Goal: Communication & Community: Answer question/provide support

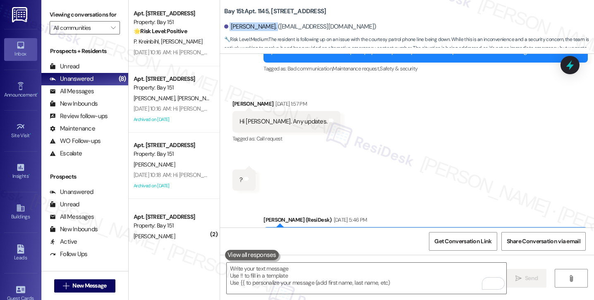
drag, startPoint x: 224, startPoint y: 29, endPoint x: 269, endPoint y: 27, distance: 45.6
click at [269, 27] on div "[PERSON_NAME]. ([EMAIL_ADDRESS][DOMAIN_NAME])" at bounding box center [300, 26] width 152 height 9
click at [55, 13] on label "Viewing conversations for" at bounding box center [85, 14] width 70 height 13
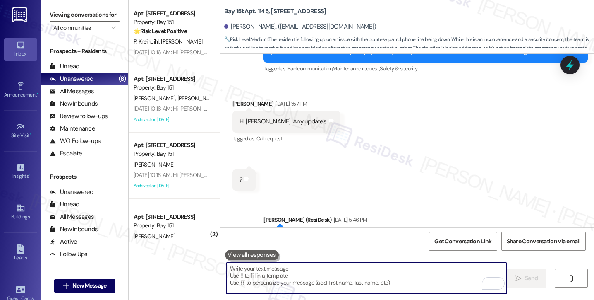
click at [293, 277] on textarea "To enrich screen reader interactions, please activate Accessibility in Grammarl…" at bounding box center [367, 277] width 280 height 31
paste textarea "Hi {{first_name}}, I hope you had a great weekend! The team has confirmed that …"
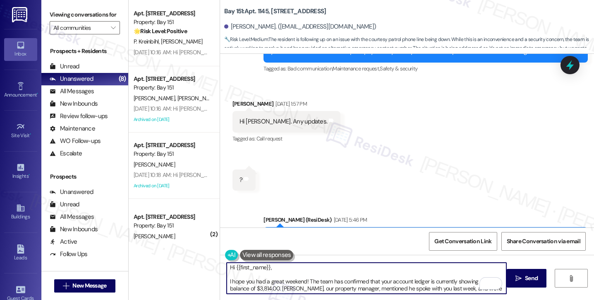
scroll to position [0, 0]
click at [227, 280] on textarea "Hi {{first_name}}, I hope you had a great weekend! The team has confirmed that …" at bounding box center [367, 277] width 280 height 31
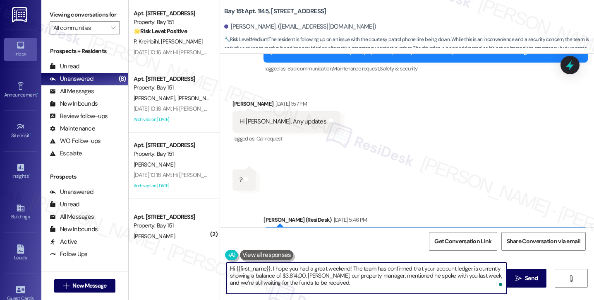
click at [337, 269] on textarea "Hi {{first_name}}, I hope you had a great weekend! The team has confirmed that …" at bounding box center [367, 277] width 280 height 31
click at [358, 273] on textarea "Hi {{first_name}}, I hope you had a great weekend! The team has confirmed that …" at bounding box center [367, 277] width 280 height 31
click at [281, 278] on textarea "Hi {{first_name}}, I hope you had a great weekend! The team has confirmed that …" at bounding box center [367, 277] width 280 height 31
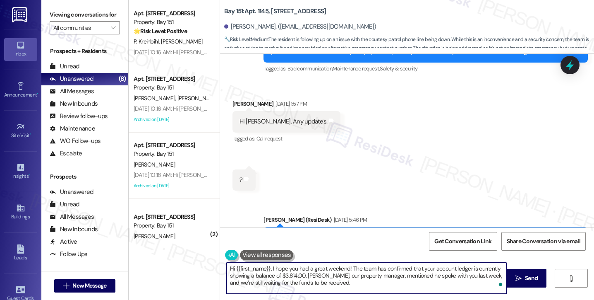
click at [281, 278] on textarea "Hi {{first_name}}, I hope you had a great weekend! The team has confirmed that …" at bounding box center [367, 277] width 280 height 31
click at [375, 275] on textarea "Hi {{first_name}}, I hope you had a great weekend! The team has confirmed that …" at bounding box center [367, 277] width 280 height 31
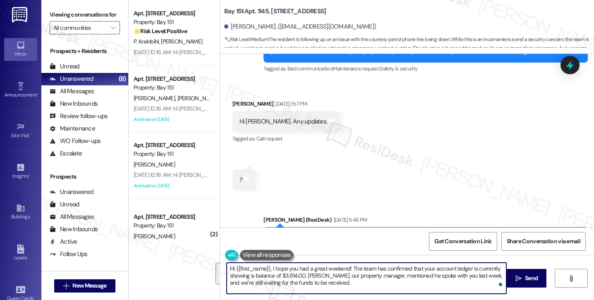
click at [360, 282] on textarea "Hi {{first_name}}, I hope you had a great weekend! The team has confirmed that …" at bounding box center [367, 277] width 280 height 31
click at [250, 276] on textarea "Hi {{first_name}}, I hope you had a great weekend! The team has confirmed that …" at bounding box center [367, 277] width 280 height 31
click at [334, 282] on textarea "Hi {{first_name}}, I hope you had a great weekend! The team has confirmed that …" at bounding box center [367, 277] width 280 height 31
drag, startPoint x: 352, startPoint y: 282, endPoint x: 316, endPoint y: 283, distance: 36.0
click at [316, 283] on textarea "Hi {{first_name}}, I hope you had a great weekend! The team has confirmed that …" at bounding box center [367, 277] width 280 height 31
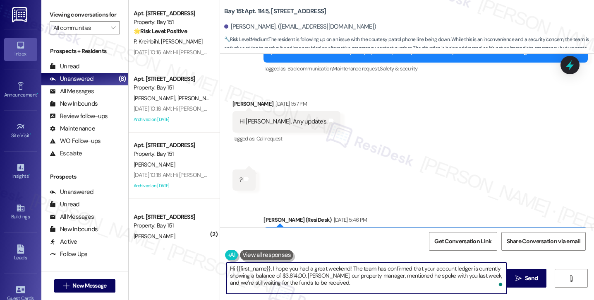
click at [355, 282] on textarea "Hi {{first_name}}, I hope you had a great weekend! The team has confirmed that …" at bounding box center [367, 277] width 280 height 31
click at [326, 275] on textarea "Hi {{first_name}}, I hope you had a great weekend! The team has confirmed that …" at bounding box center [367, 277] width 280 height 31
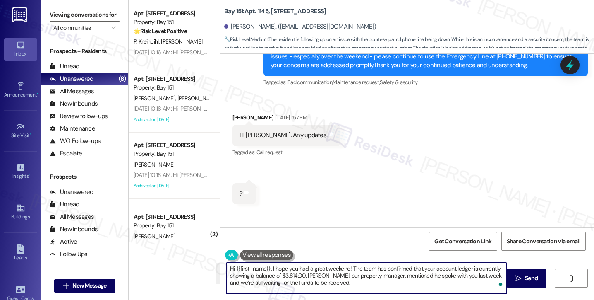
scroll to position [22502, 0]
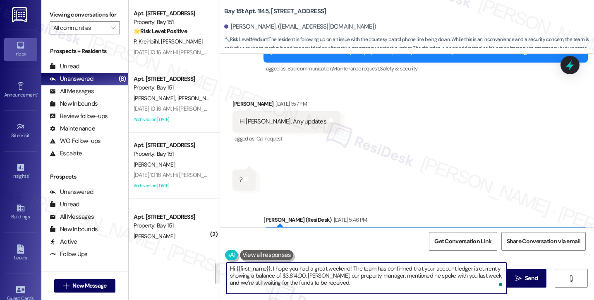
click at [361, 281] on textarea "Hi {{first_name}}, I hope you had a great weekend! The team has confirmed that …" at bounding box center [367, 277] width 280 height 31
click at [361, 279] on textarea "Hi {{first_name}}, I hope you had a great weekend! The team has confirmed that …" at bounding box center [367, 277] width 280 height 31
click at [353, 281] on textarea "Hi {{first_name}}, I hope you had a great weekend! The team has confirmed that …" at bounding box center [367, 277] width 280 height 31
type textarea "Hi {{first_name}}, I hope you had a great weekend! The team has confirmed that …"
click at [511, 279] on button " Send" at bounding box center [527, 278] width 40 height 19
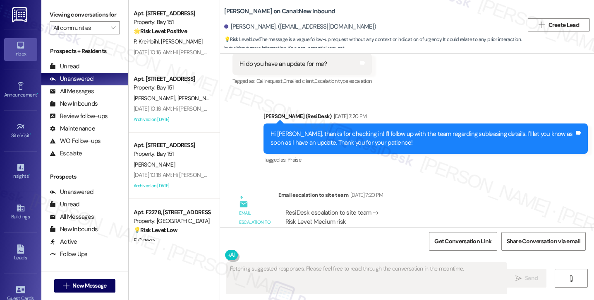
scroll to position [593, 0]
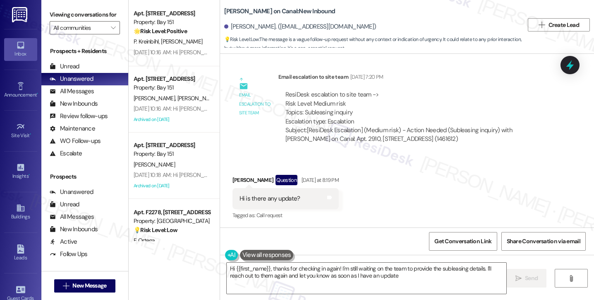
type textarea "Hi {{first_name}}, thanks for checking in again! I'm still waiting on the team …"
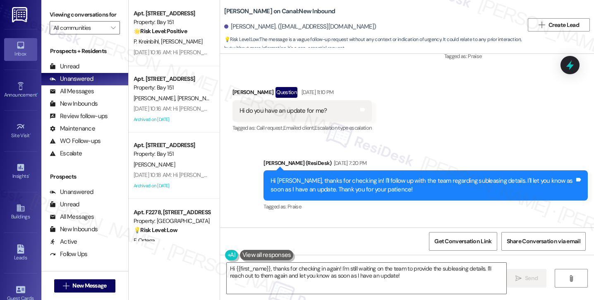
scroll to position [594, 0]
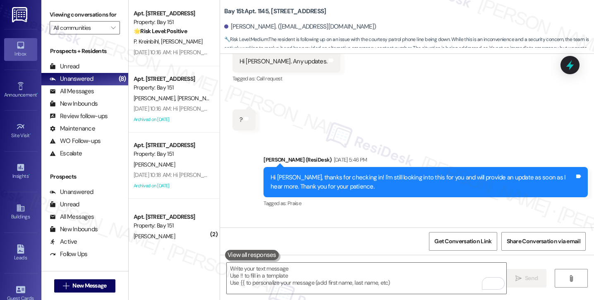
scroll to position [22578, 0]
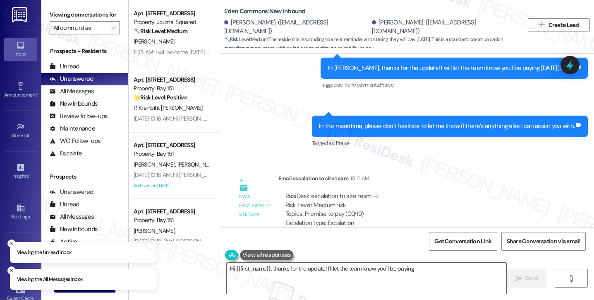
scroll to position [5945, 0]
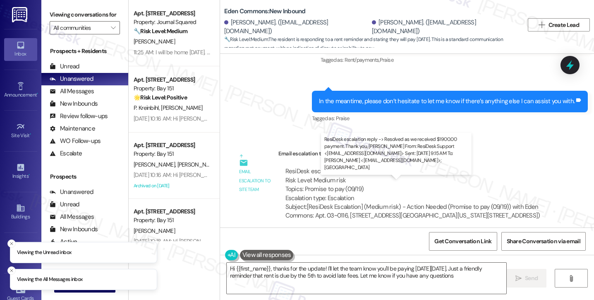
type textarea "Hi {{first_name}}, thanks for the update! I'll let the team know you'll be payi…"
drag, startPoint x: 310, startPoint y: 193, endPoint x: 366, endPoint y: 193, distance: 56.7
click at [366, 269] on div "ResiDesk escalation reply -> Resolved as we received $1900.00 payment. Thank yo…" at bounding box center [416, 286] width 261 height 35
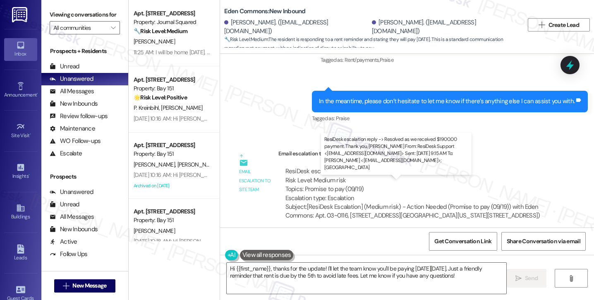
click at [366, 269] on div "ResiDesk escalation reply -> Resolved as we received $1900.00 payment. Thank yo…" at bounding box center [416, 286] width 261 height 35
click at [378, 269] on div "ResiDesk escalation reply -> Resolved as we received $1900.00 payment. Thank yo…" at bounding box center [416, 286] width 261 height 35
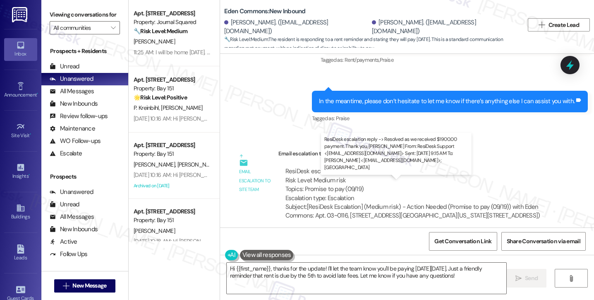
click at [378, 269] on div "ResiDesk escalation reply -> Resolved as we received $1900.00 payment. Thank yo…" at bounding box center [416, 286] width 261 height 35
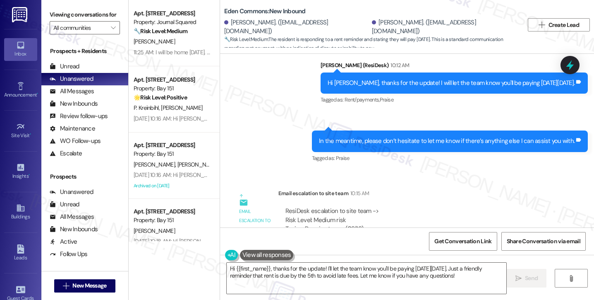
scroll to position [5862, 0]
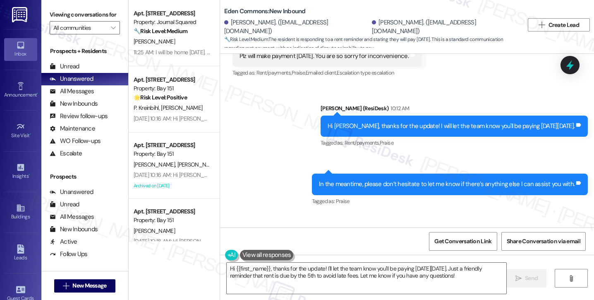
drag, startPoint x: 316, startPoint y: 182, endPoint x: 351, endPoint y: 182, distance: 35.6
click at [351, 250] on div "ResiDesk escalation to site team -> Risk Level: Medium risk Topics: Promise to …" at bounding box center [418, 268] width 265 height 36
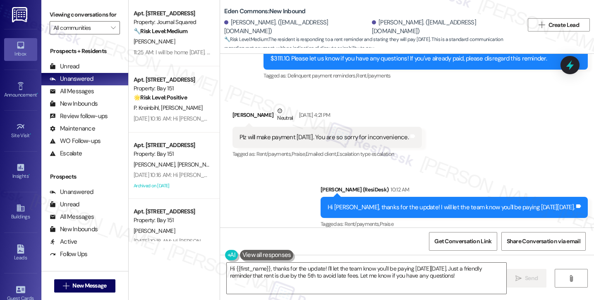
scroll to position [5779, 0]
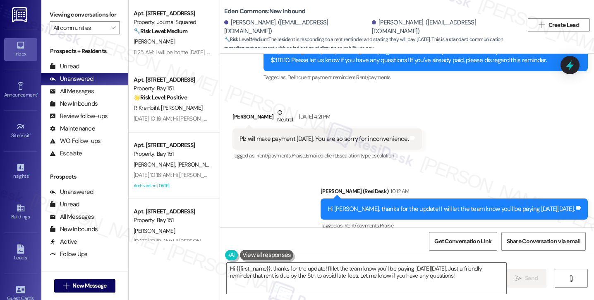
drag, startPoint x: 406, startPoint y: 185, endPoint x: 444, endPoint y: 185, distance: 38.1
click at [444, 256] on div "In the meantime, please don’t hesitate to let me know if there’s anything else …" at bounding box center [450, 266] width 276 height 21
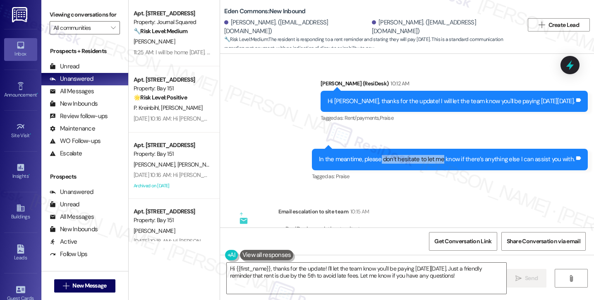
scroll to position [5945, 0]
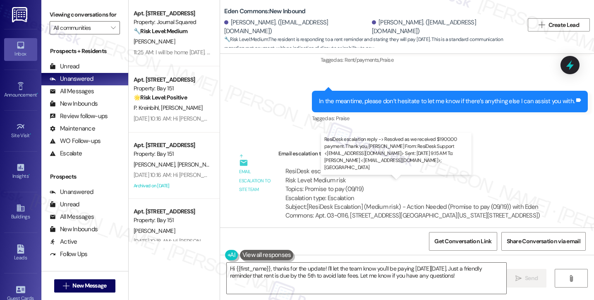
drag, startPoint x: 286, startPoint y: 193, endPoint x: 413, endPoint y: 191, distance: 127.1
click at [413, 269] on div "ResiDesk escalation reply -> Resolved as we received $1900.00 payment. Thank yo…" at bounding box center [416, 286] width 261 height 35
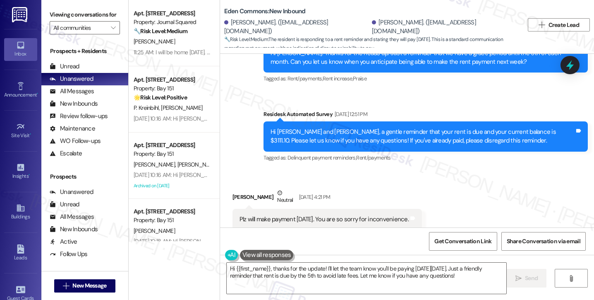
scroll to position [5614, 0]
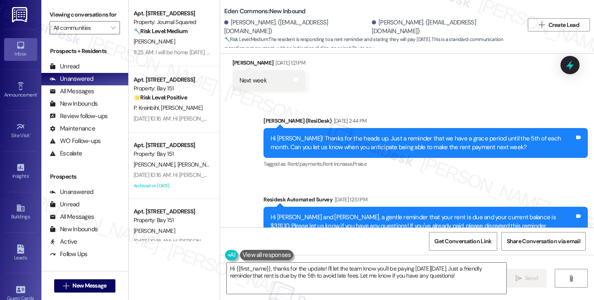
drag, startPoint x: 276, startPoint y: 214, endPoint x: 365, endPoint y: 215, distance: 89.0
click at [365, 299] on div "Plz will make payment on Friday. You are so sorry for inconvenience." at bounding box center [324, 304] width 169 height 9
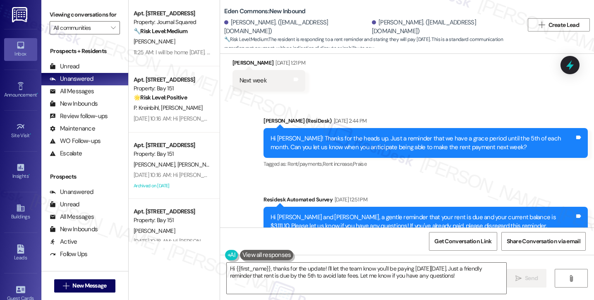
click at [507, 213] on div "Hi Emmanuel and Janet, a gentle reminder that your rent is due and your current…" at bounding box center [423, 222] width 304 height 18
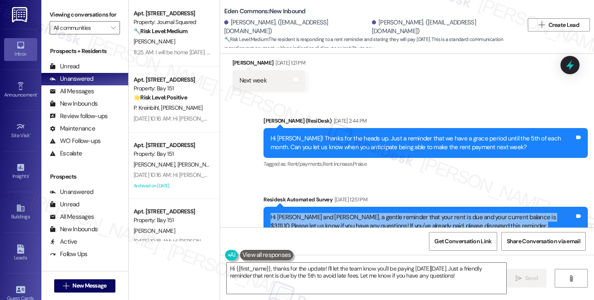
click at [507, 213] on div "Hi Emmanuel and Janet, a gentle reminder that your rent is due and your current…" at bounding box center [423, 222] width 304 height 18
click at [344, 213] on div "Hi Emmanuel and Janet, a gentle reminder that your rent is due and your current…" at bounding box center [423, 222] width 304 height 18
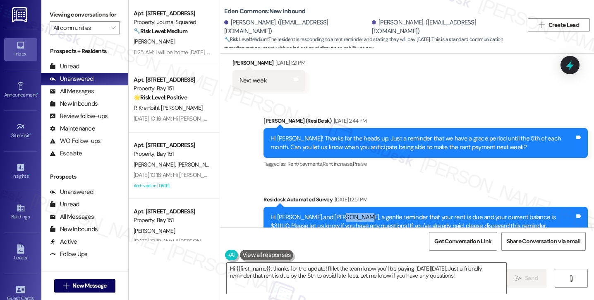
click at [344, 213] on div "Hi Emmanuel and Janet, a gentle reminder that your rent is due and your current…" at bounding box center [423, 222] width 304 height 18
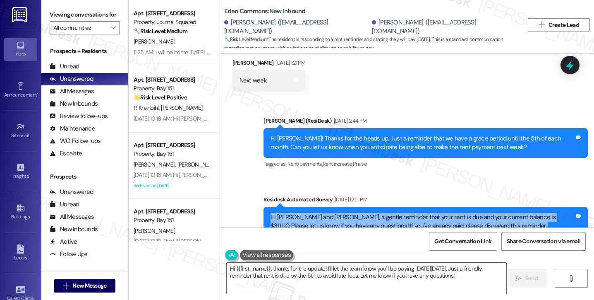
click at [344, 213] on div "Hi Emmanuel and Janet, a gentle reminder that your rent is due and your current…" at bounding box center [423, 222] width 304 height 18
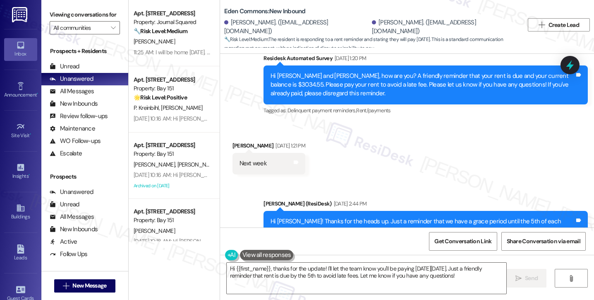
click at [353, 217] on div "Hi Emmanuel! Thanks for the heads up. Just a reminder that we have a grace peri…" at bounding box center [423, 226] width 304 height 18
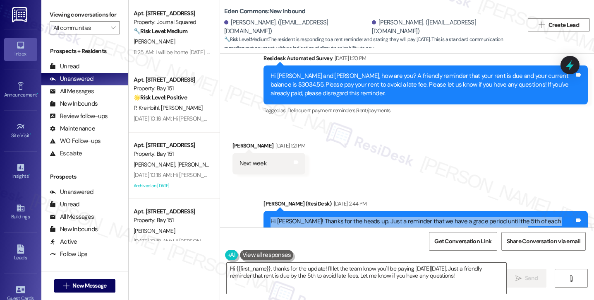
click at [353, 217] on div "Hi Emmanuel! Thanks for the heads up. Just a reminder that we have a grace peri…" at bounding box center [423, 226] width 304 height 18
click at [350, 211] on div "Hi Emmanuel! Thanks for the heads up. Just a reminder that we have a grace peri…" at bounding box center [426, 226] width 325 height 30
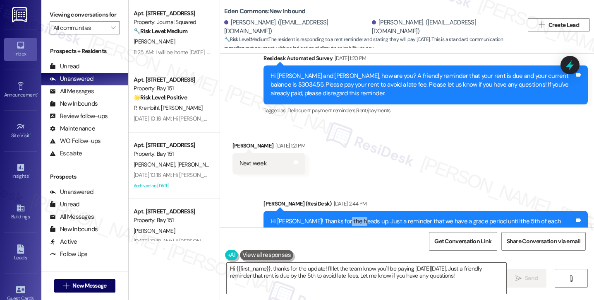
click at [350, 211] on div "Hi Emmanuel! Thanks for the heads up. Just a reminder that we have a grace peri…" at bounding box center [426, 226] width 325 height 30
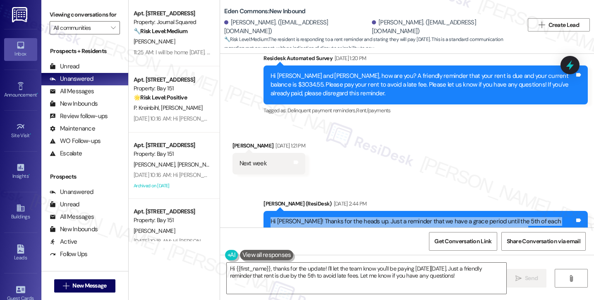
click at [350, 211] on div "Hi Emmanuel! Thanks for the heads up. Just a reminder that we have a grace peri…" at bounding box center [426, 226] width 325 height 30
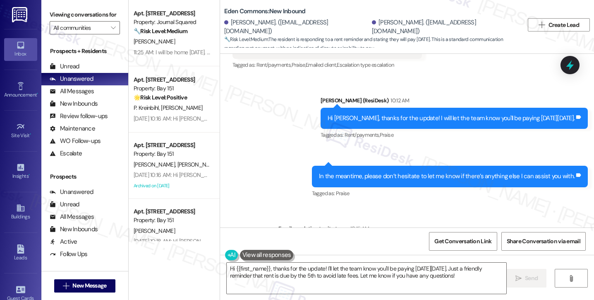
scroll to position [5820, 0]
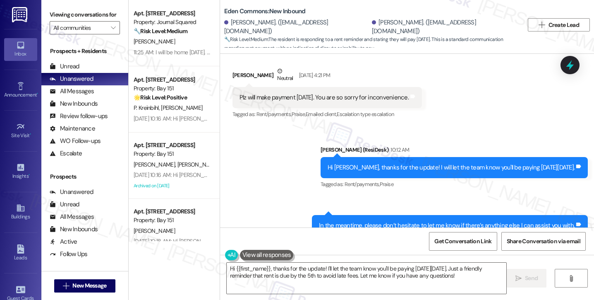
click at [399, 221] on div "In the meantime, please don’t hesitate to let me know if there’s anything else …" at bounding box center [447, 225] width 256 height 9
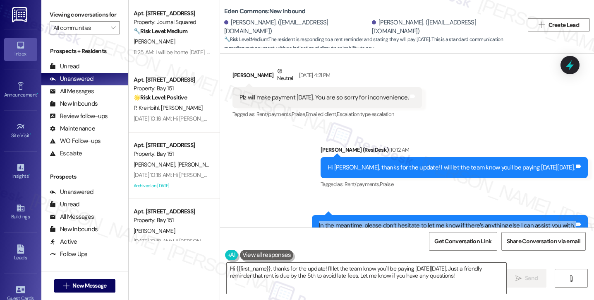
click at [399, 221] on div "In the meantime, please don’t hesitate to let me know if there’s anything else …" at bounding box center [447, 225] width 256 height 9
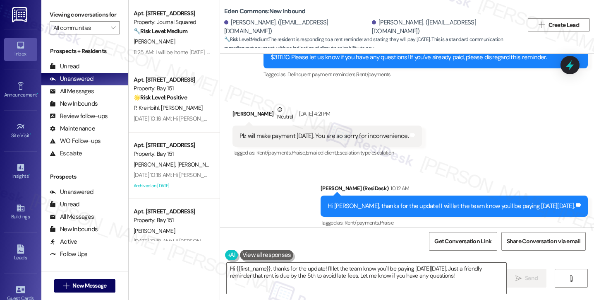
scroll to position [5696, 0]
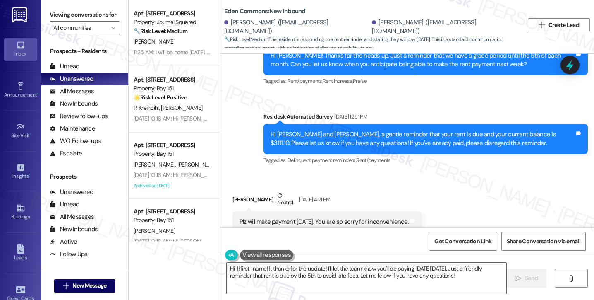
click at [368, 287] on div "Hi Janet, thanks for the update! I will let the team know you'll be paying on F…" at bounding box center [451, 291] width 247 height 9
click at [359, 287] on div "Hi Janet, thanks for the update! I will let the team know you'll be paying on F…" at bounding box center [451, 291] width 247 height 9
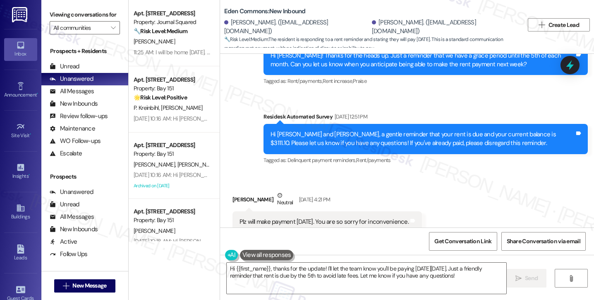
click at [359, 287] on div "Hi Janet, thanks for the update! I will let the team know you'll be paying on F…" at bounding box center [451, 291] width 247 height 9
click at [306, 217] on div "Plz will make payment on Friday. You are so sorry for inconvenience." at bounding box center [324, 221] width 169 height 9
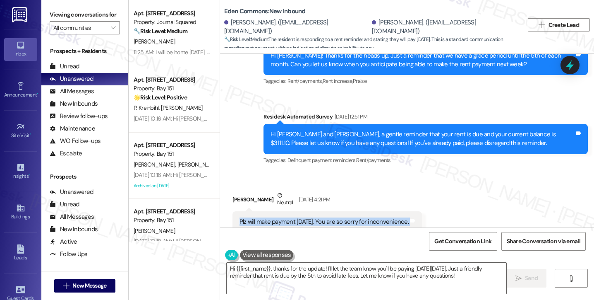
click at [306, 217] on div "Plz will make payment on Friday. You are so sorry for inconvenience." at bounding box center [324, 221] width 169 height 9
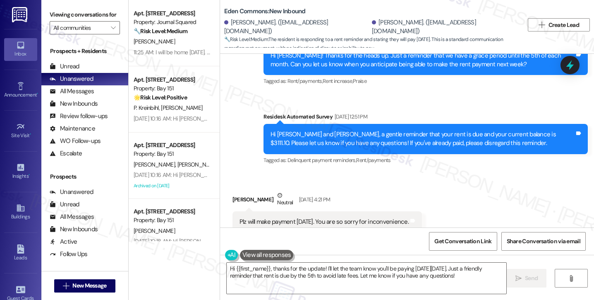
click at [352, 281] on div "Hi Janet, thanks for the update! I will let the team know you'll be paying on F…" at bounding box center [454, 291] width 267 height 21
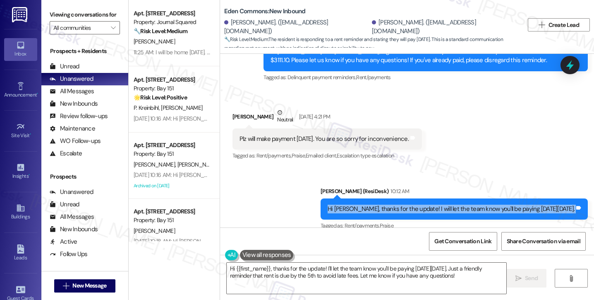
scroll to position [5738, 0]
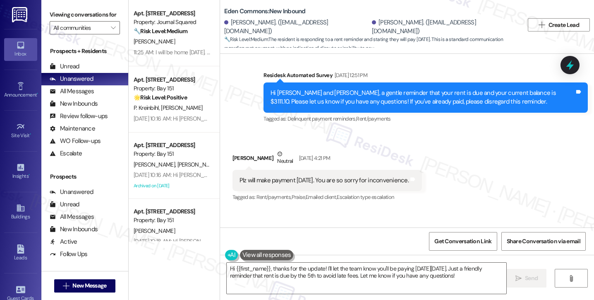
click at [449, 246] on div "Hi Janet, thanks for the update! I will let the team know you'll be paying on F…" at bounding box center [451, 250] width 247 height 9
click at [452, 246] on div "Hi Janet, thanks for the update! I will let the team know you'll be paying on F…" at bounding box center [451, 250] width 247 height 9
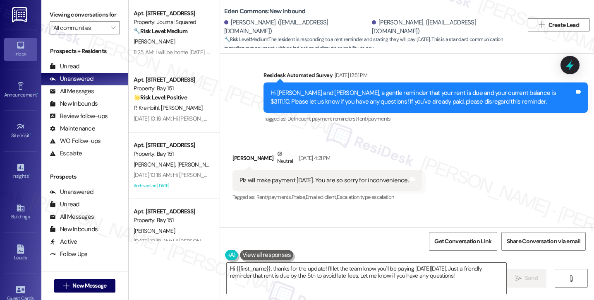
click at [452, 246] on div "Hi Janet, thanks for the update! I will let the team know you'll be paying on F…" at bounding box center [451, 250] width 247 height 9
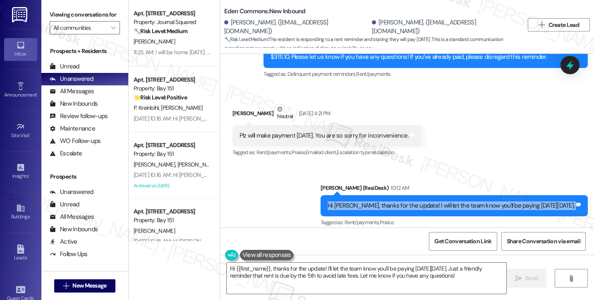
scroll to position [5820, 0]
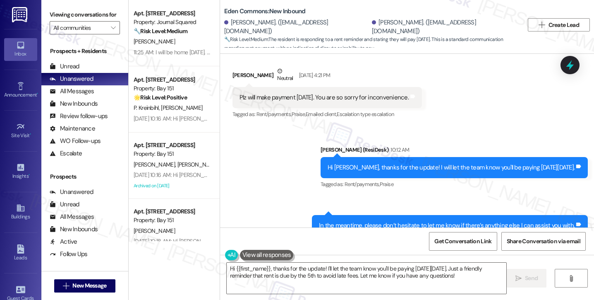
click at [413, 215] on div "In the meantime, please don’t hesitate to let me know if there’s anything else …" at bounding box center [450, 225] width 276 height 21
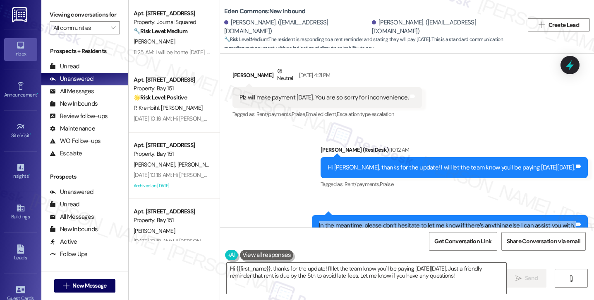
click at [413, 215] on div "In the meantime, please don’t hesitate to let me know if there’s anything else …" at bounding box center [450, 225] width 276 height 21
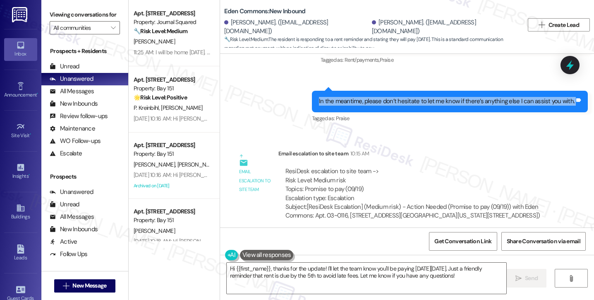
scroll to position [5903, 0]
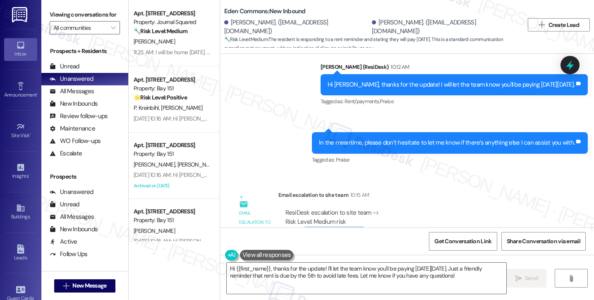
drag, startPoint x: 301, startPoint y: 140, endPoint x: 373, endPoint y: 141, distance: 71.6
click at [373, 208] on div "ResiDesk escalation to site team -> Risk Level: Medium risk Topics: Promise to …" at bounding box center [418, 226] width 265 height 36
click at [372, 208] on div "ResiDesk escalation to site team -> Risk Level: Medium risk Topics: Promise to …" at bounding box center [418, 226] width 265 height 36
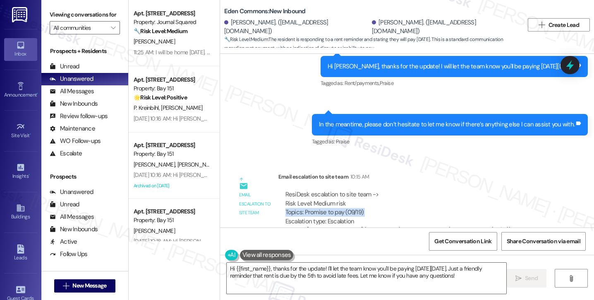
scroll to position [5945, 0]
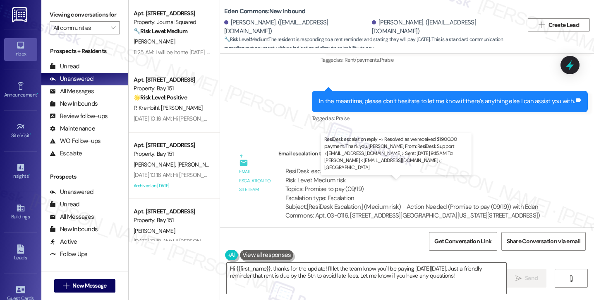
drag, startPoint x: 282, startPoint y: 194, endPoint x: 391, endPoint y: 191, distance: 109.3
click at [391, 269] on div "ResiDesk escalation reply -> Resolved as we received $1900.00 payment. Thank yo…" at bounding box center [416, 286] width 261 height 35
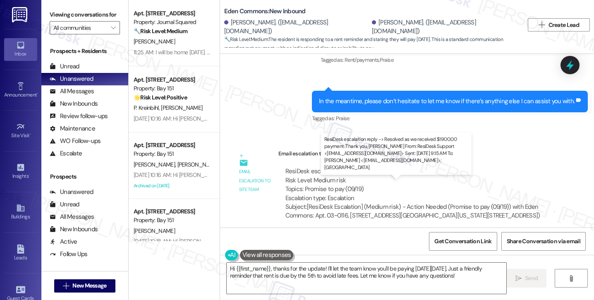
click at [348, 269] on div "ResiDesk escalation reply -> Resolved as we received $1900.00 payment. Thank yo…" at bounding box center [416, 286] width 261 height 35
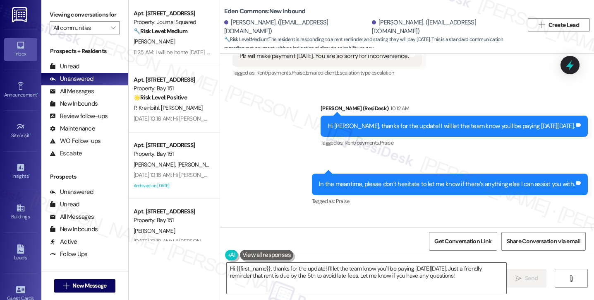
scroll to position [5779, 0]
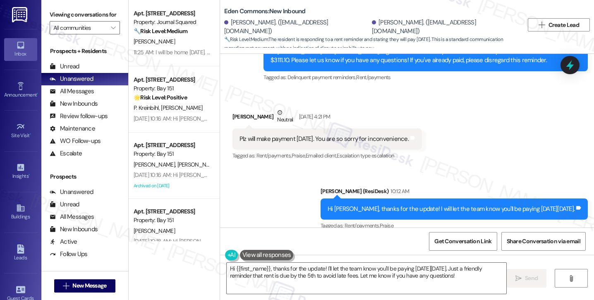
click at [410, 262] on div "In the meantime, please don’t hesitate to let me know if there’s anything else …" at bounding box center [447, 266] width 256 height 9
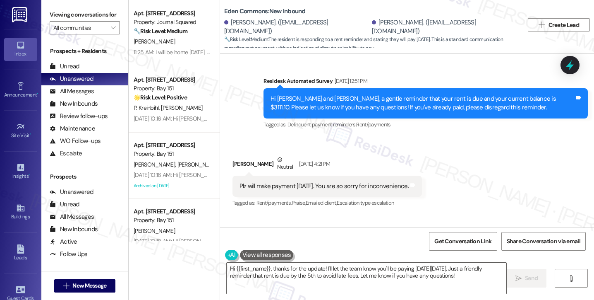
scroll to position [5696, 0]
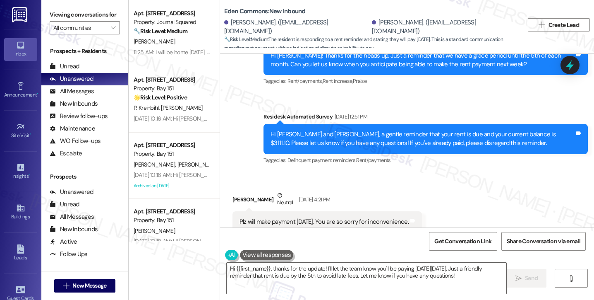
click at [291, 217] on div "Plz will make payment on Friday. You are so sorry for inconvenience." at bounding box center [324, 221] width 169 height 9
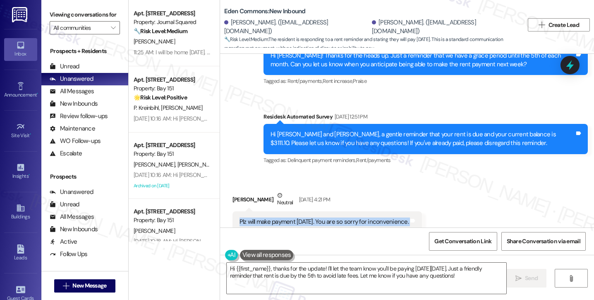
click at [291, 217] on div "Plz will make payment on Friday. You are so sorry for inconvenience." at bounding box center [324, 221] width 169 height 9
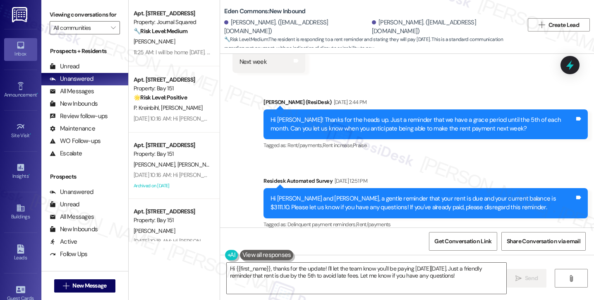
scroll to position [5531, 0]
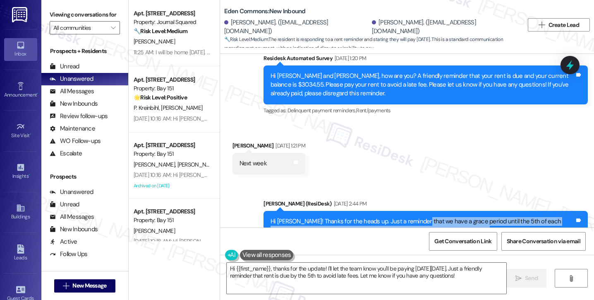
drag, startPoint x: 419, startPoint y: 132, endPoint x: 474, endPoint y: 137, distance: 55.3
click at [473, 217] on div "Hi Emmanuel! Thanks for the heads up. Just a reminder that we have a grace peri…" at bounding box center [423, 226] width 304 height 18
click at [475, 217] on div "Hi Emmanuel! Thanks for the heads up. Just a reminder that we have a grace peri…" at bounding box center [423, 226] width 304 height 18
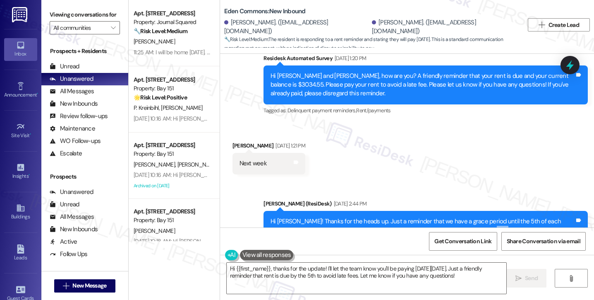
click at [475, 217] on div "Hi Emmanuel! Thanks for the heads up. Just a reminder that we have a grace peri…" at bounding box center [423, 226] width 304 height 18
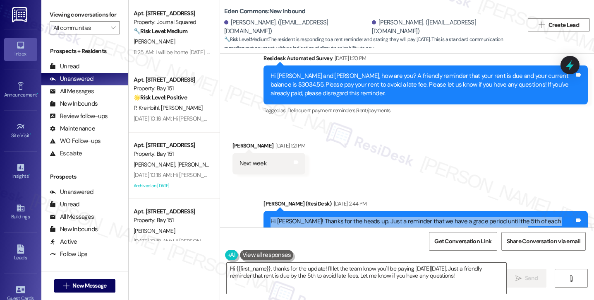
click at [475, 217] on div "Hi Emmanuel! Thanks for the heads up. Just a reminder that we have a grace peri…" at bounding box center [423, 226] width 304 height 18
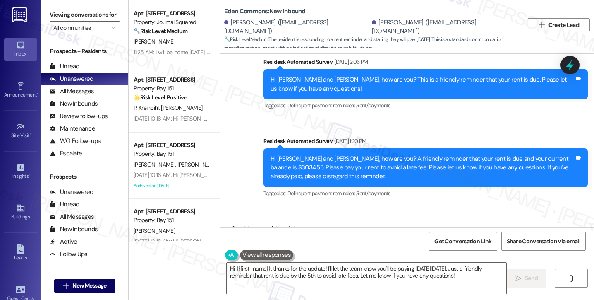
scroll to position [5365, 0]
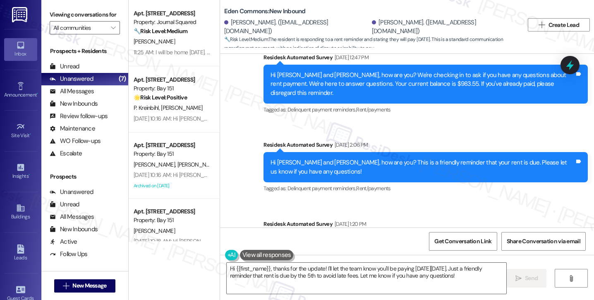
drag, startPoint x: 397, startPoint y: 156, endPoint x: 558, endPoint y: 157, distance: 160.6
click at [558, 237] on div "Hi Emmanuel and Janet, how are you? A friendly reminder that your rent is due a…" at bounding box center [423, 250] width 304 height 26
click at [559, 231] on div "Hi Emmanuel and Janet, how are you? A friendly reminder that your rent is due a…" at bounding box center [426, 250] width 325 height 39
click at [551, 237] on div "Hi Emmanuel and Janet, how are you? A friendly reminder that your rent is due a…" at bounding box center [423, 250] width 304 height 26
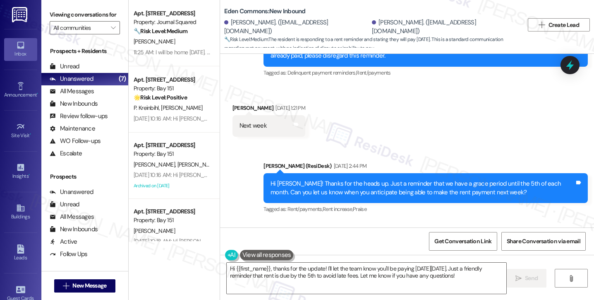
scroll to position [5614, 0]
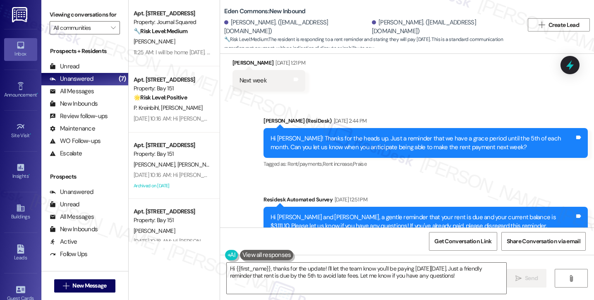
click at [511, 213] on div "Hi Emmanuel and Janet, a gentle reminder that your rent is due and your current…" at bounding box center [423, 222] width 304 height 18
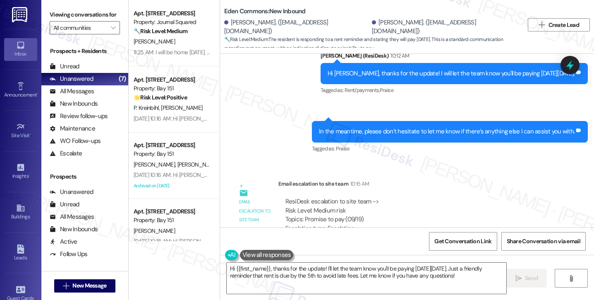
scroll to position [5945, 0]
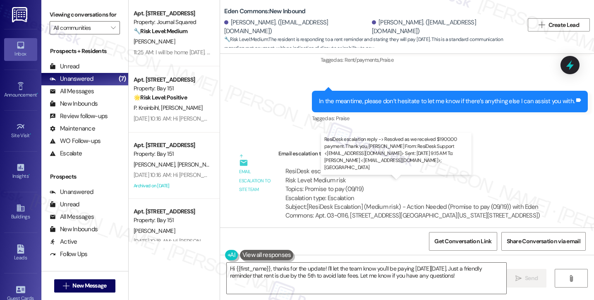
drag, startPoint x: 346, startPoint y: 190, endPoint x: 409, endPoint y: 197, distance: 63.3
click at [408, 269] on div "ResiDesk escalation reply -> Resolved as we received $1900.00 payment. Thank yo…" at bounding box center [416, 286] width 261 height 35
